Goal: Navigation & Orientation: Find specific page/section

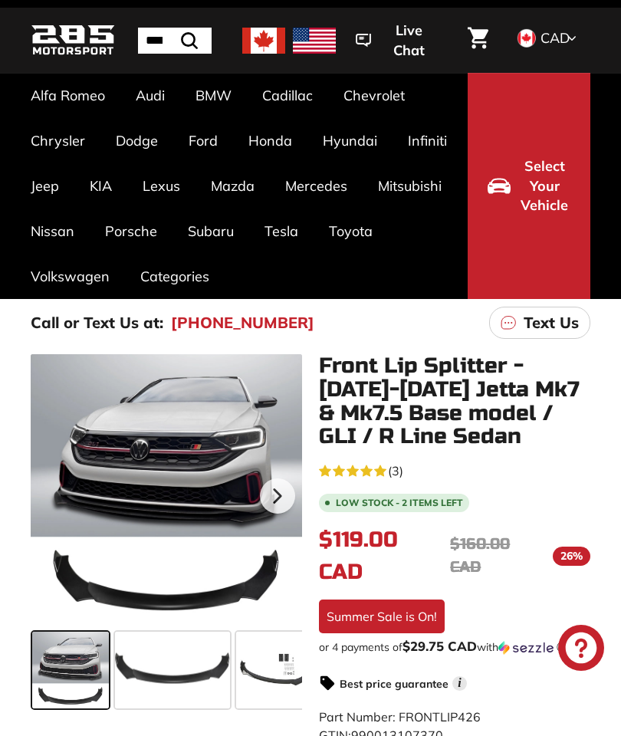
scroll to position [48, 0]
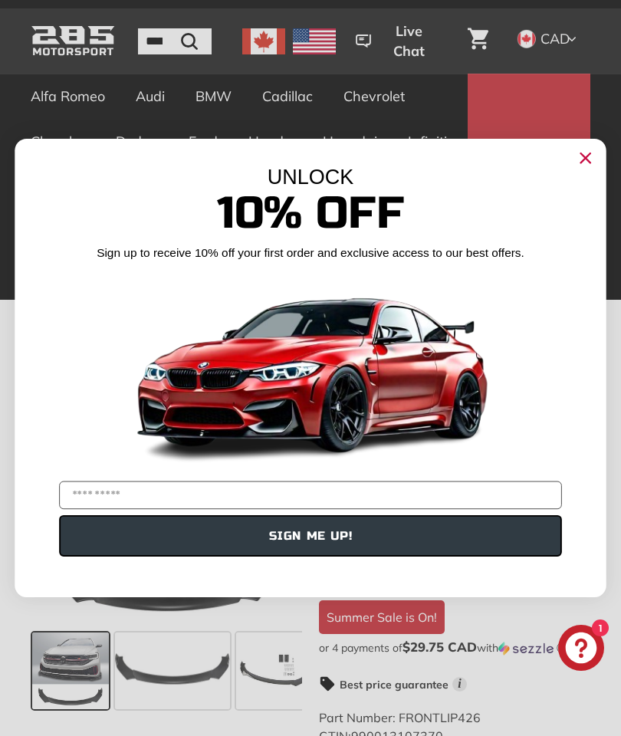
click at [592, 165] on circle "Close dialog" at bounding box center [585, 157] width 22 height 22
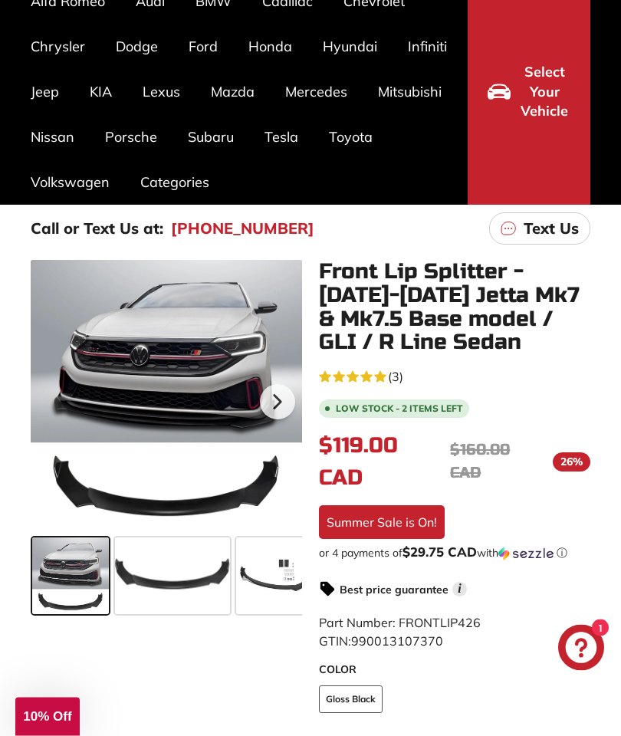
scroll to position [133, 0]
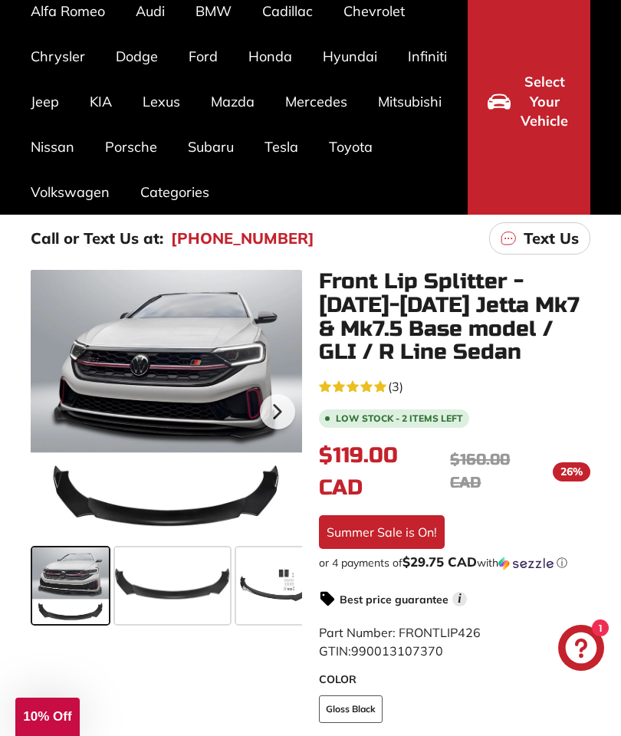
click at [528, 182] on button "Select Your Vehicle" at bounding box center [529, 101] width 123 height 226
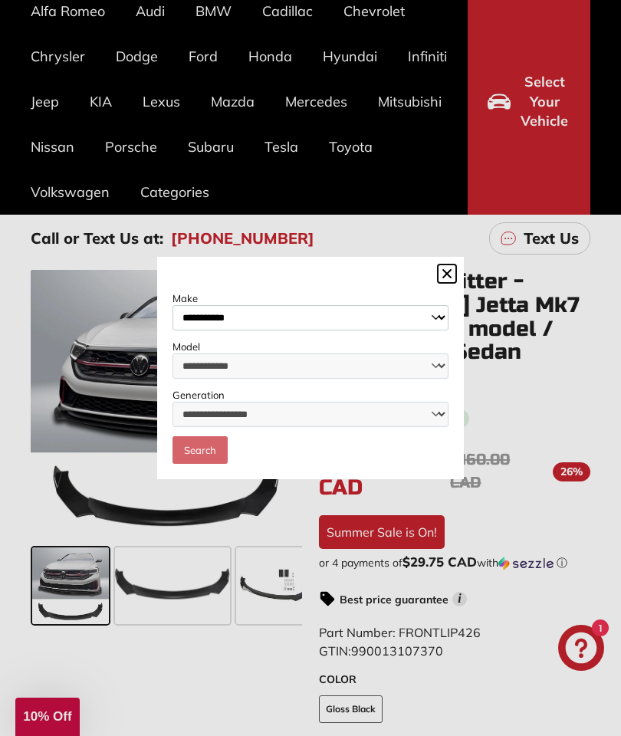
click at [415, 257] on dialog "**********" at bounding box center [310, 368] width 307 height 222
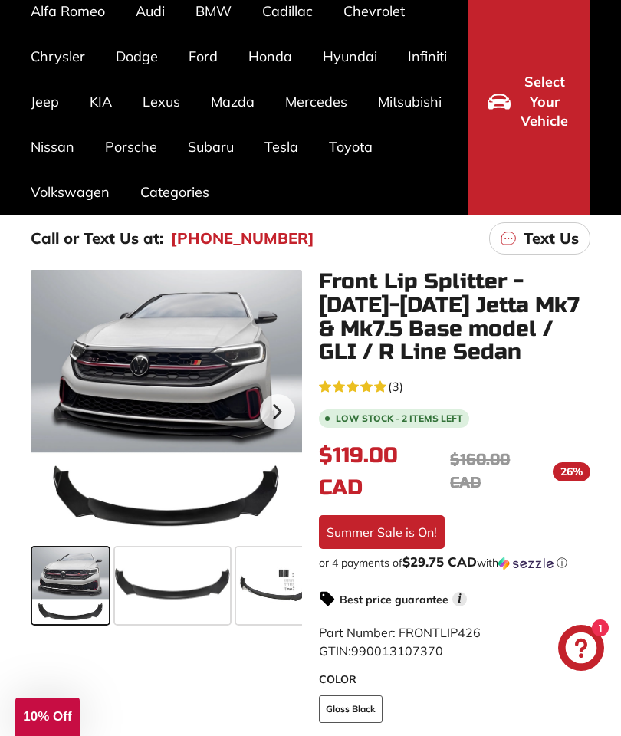
click at [426, 182] on ul "Alfa Romeo [PERSON_NAME] 952 [[DATE]-[DATE]] Audi A3 / S3 / RS3 A3-S3-RS3 8V [[…" at bounding box center [241, 101] width 452 height 226
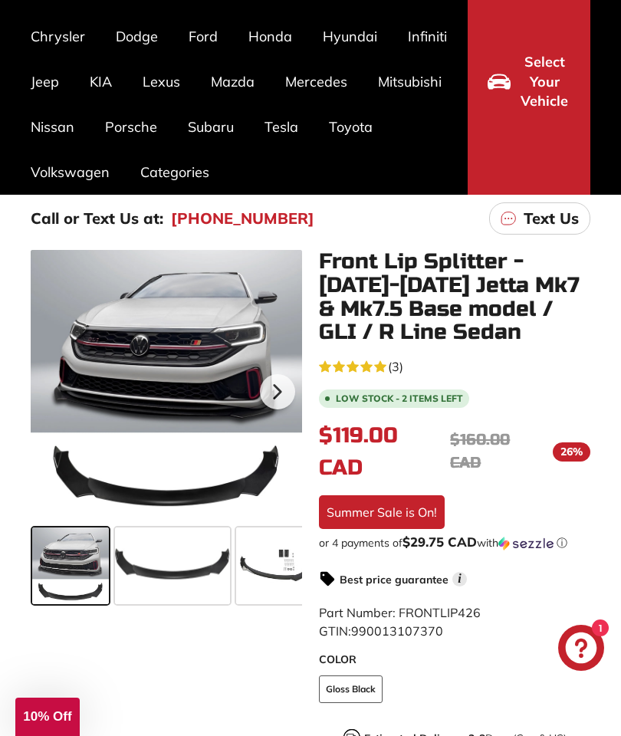
scroll to position [160, 0]
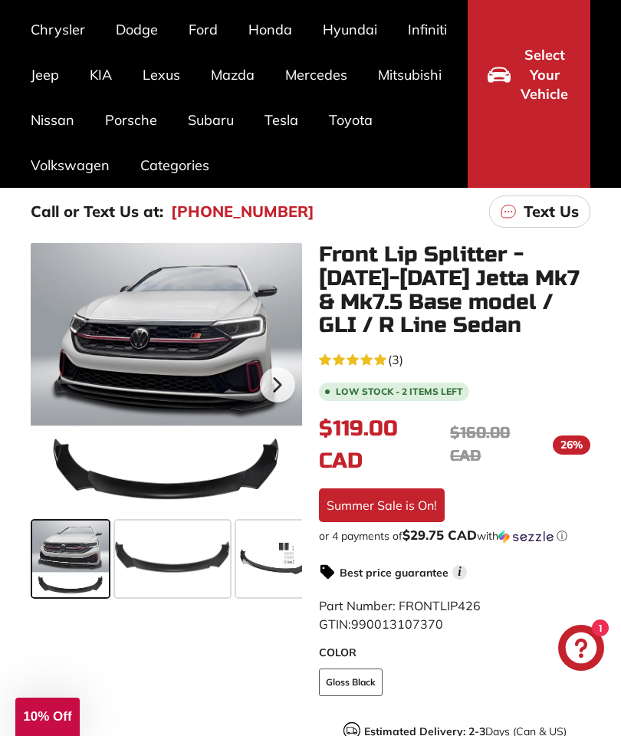
click at [151, 541] on span at bounding box center [172, 559] width 115 height 77
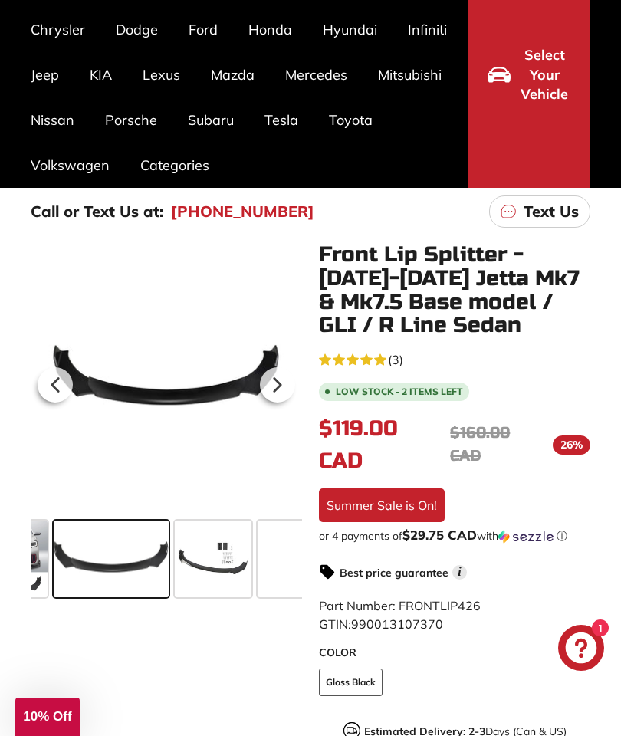
scroll to position [0, 70]
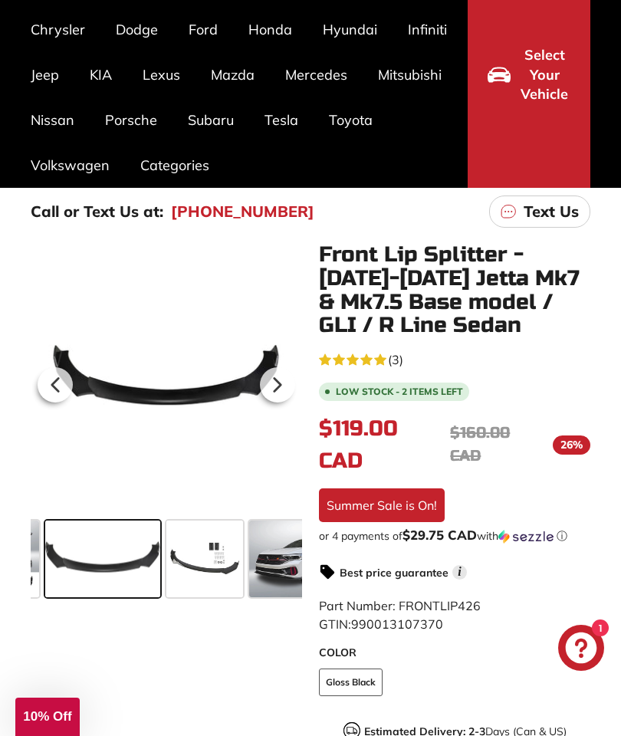
click at [189, 557] on span at bounding box center [204, 559] width 77 height 77
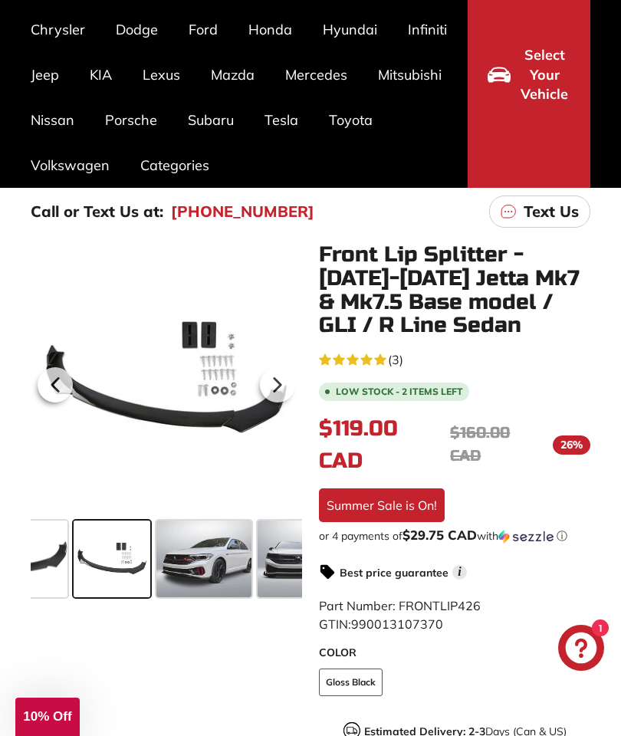
scroll to position [0, 182]
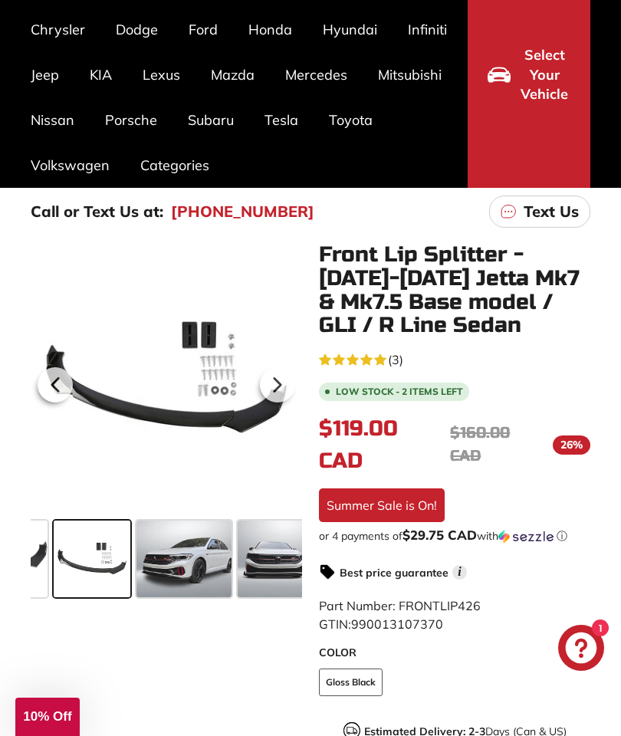
click at [162, 551] on span at bounding box center [183, 559] width 95 height 77
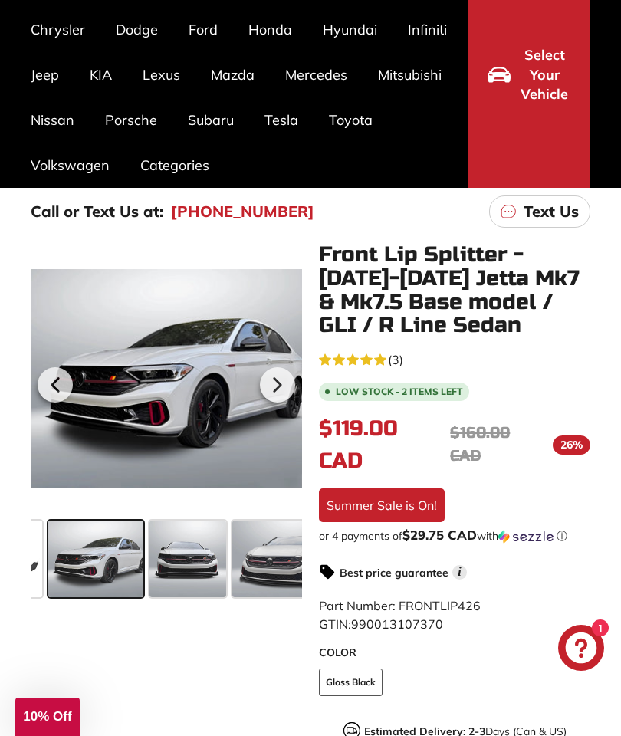
scroll to position [0, 274]
click at [163, 540] on span at bounding box center [184, 559] width 77 height 77
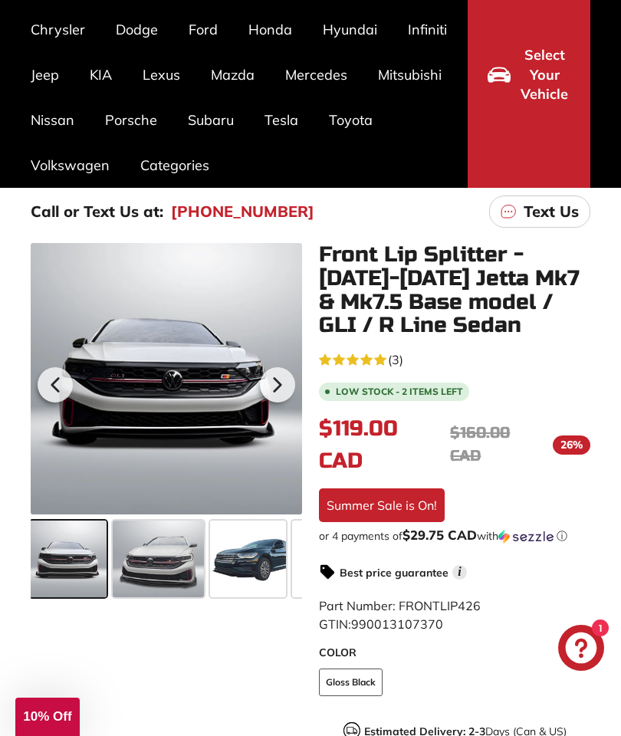
scroll to position [0, 444]
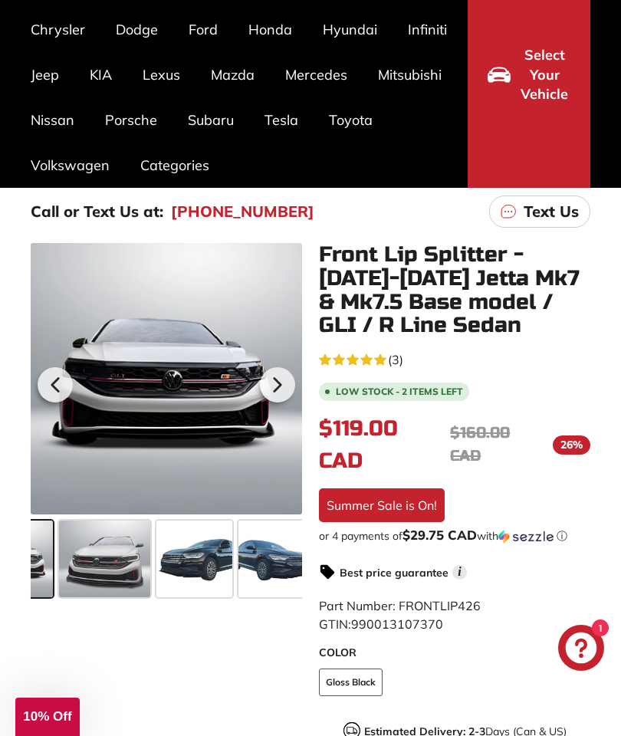
click at [95, 548] on span at bounding box center [104, 559] width 91 height 77
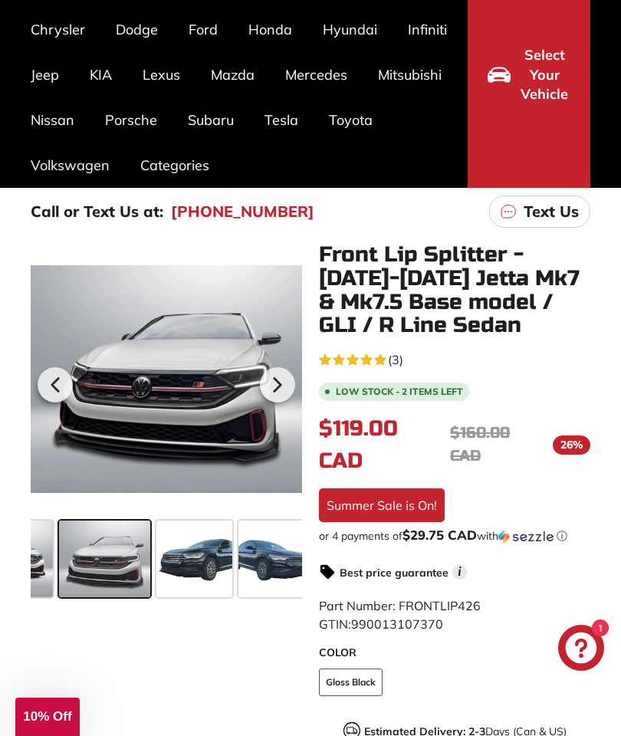
click at [191, 564] on span at bounding box center [194, 559] width 77 height 77
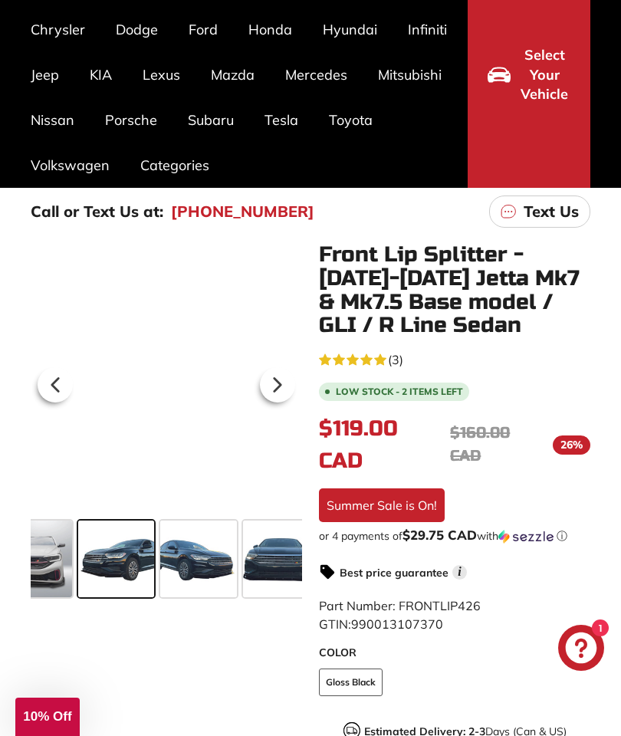
scroll to position [0, 531]
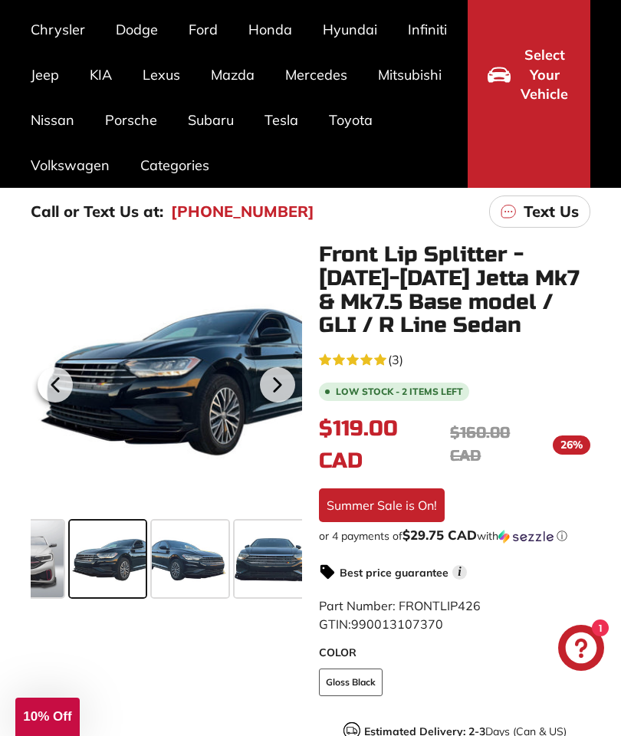
click at [173, 548] on span at bounding box center [190, 559] width 77 height 77
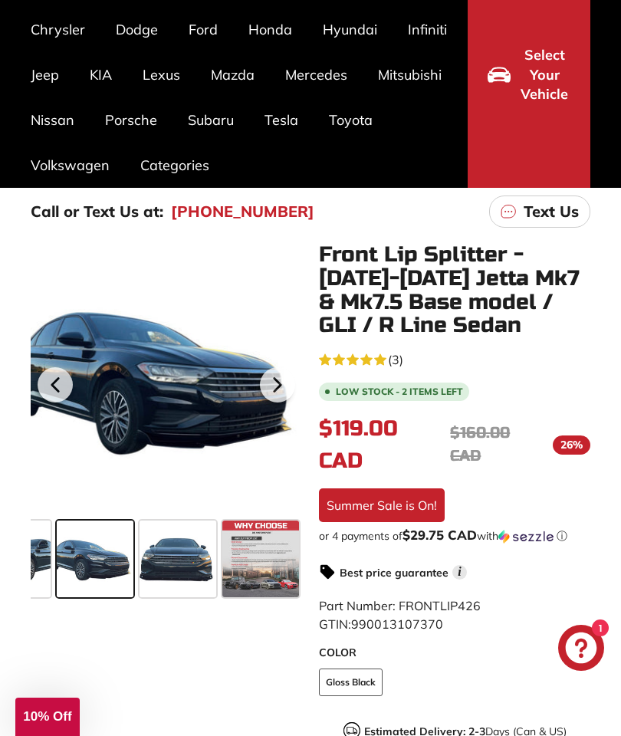
scroll to position [0, 626]
click at [375, 350] on link "Jetta / GLI / R Line Mk7 [2019+]" at bounding box center [387, 352] width 65 height 64
